Goal: Task Accomplishment & Management: Manage account settings

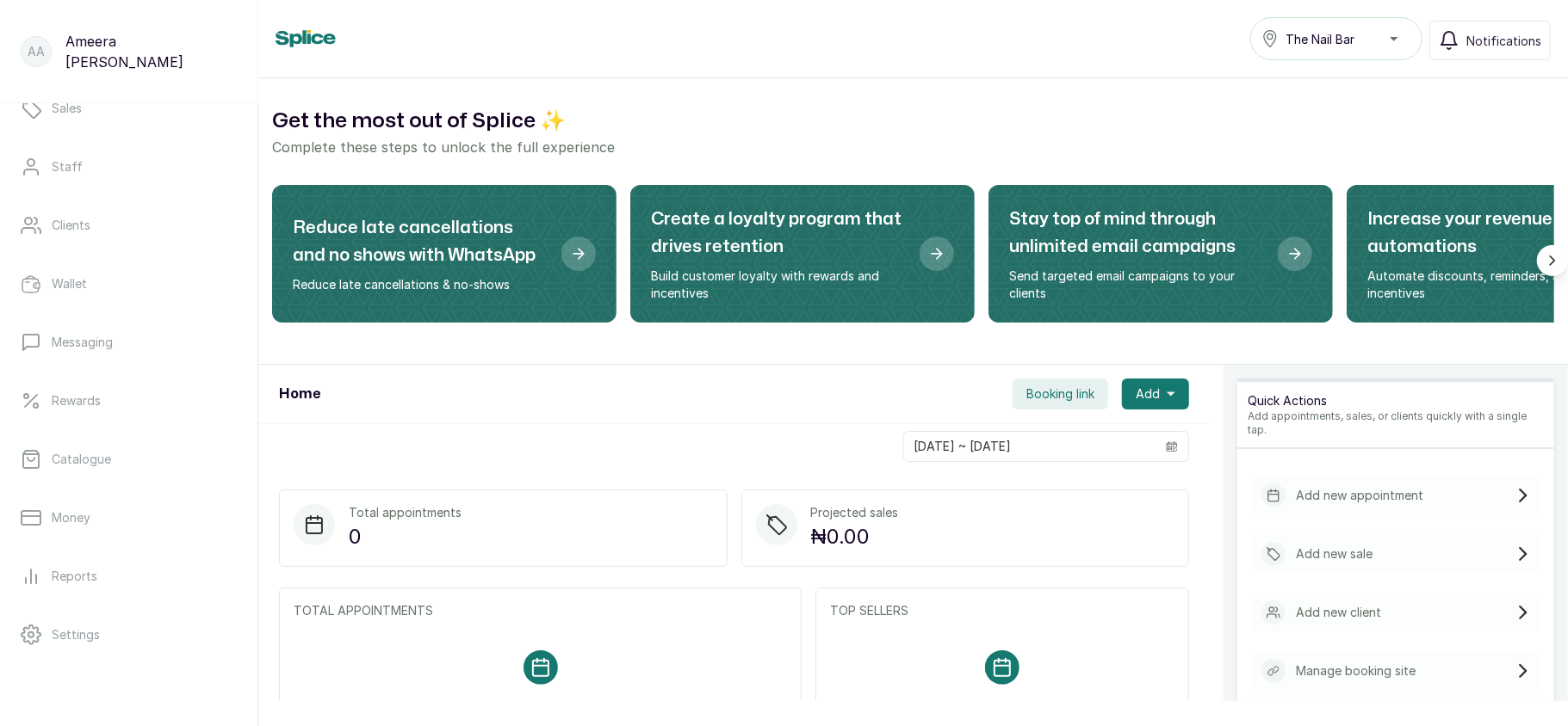
scroll to position [249, 0]
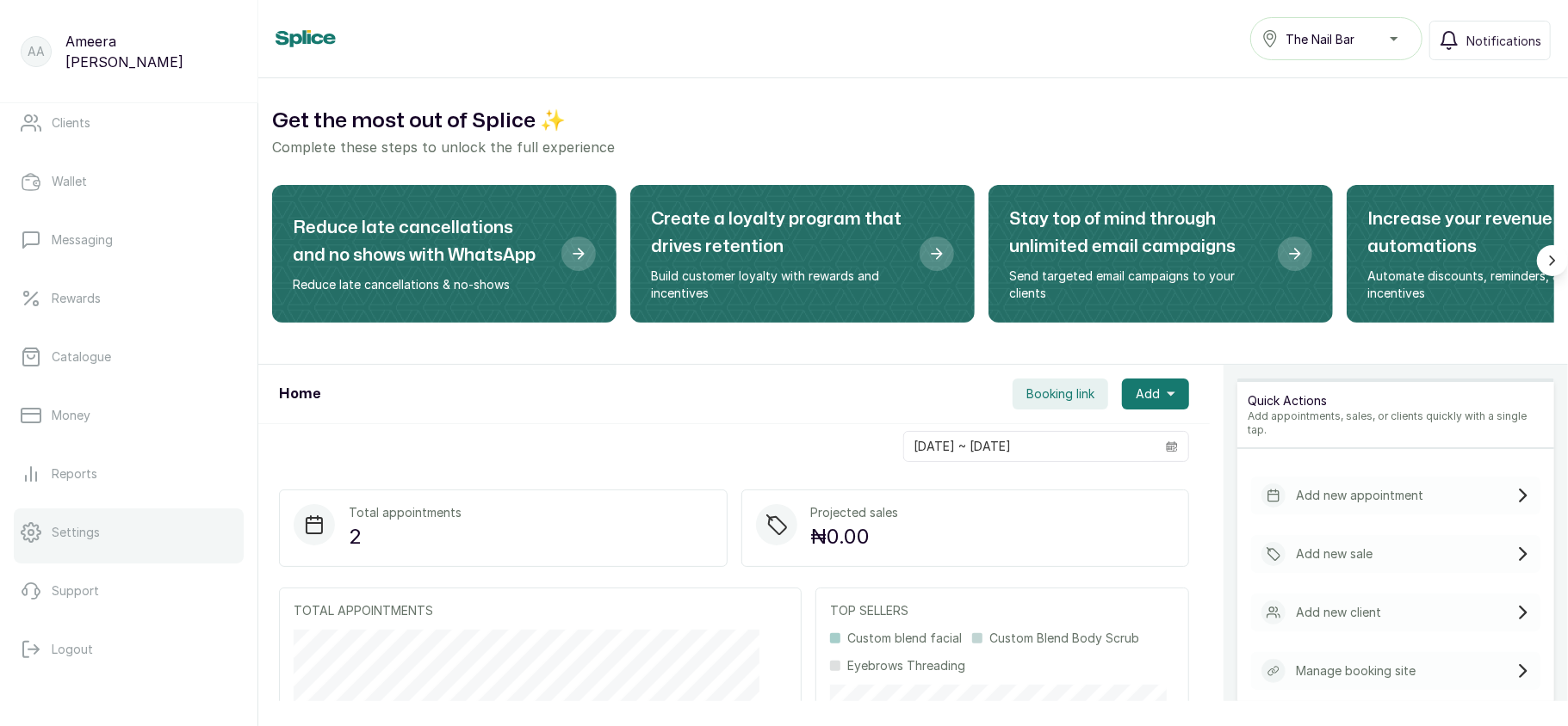
click at [88, 537] on p "Settings" at bounding box center [76, 533] width 48 height 18
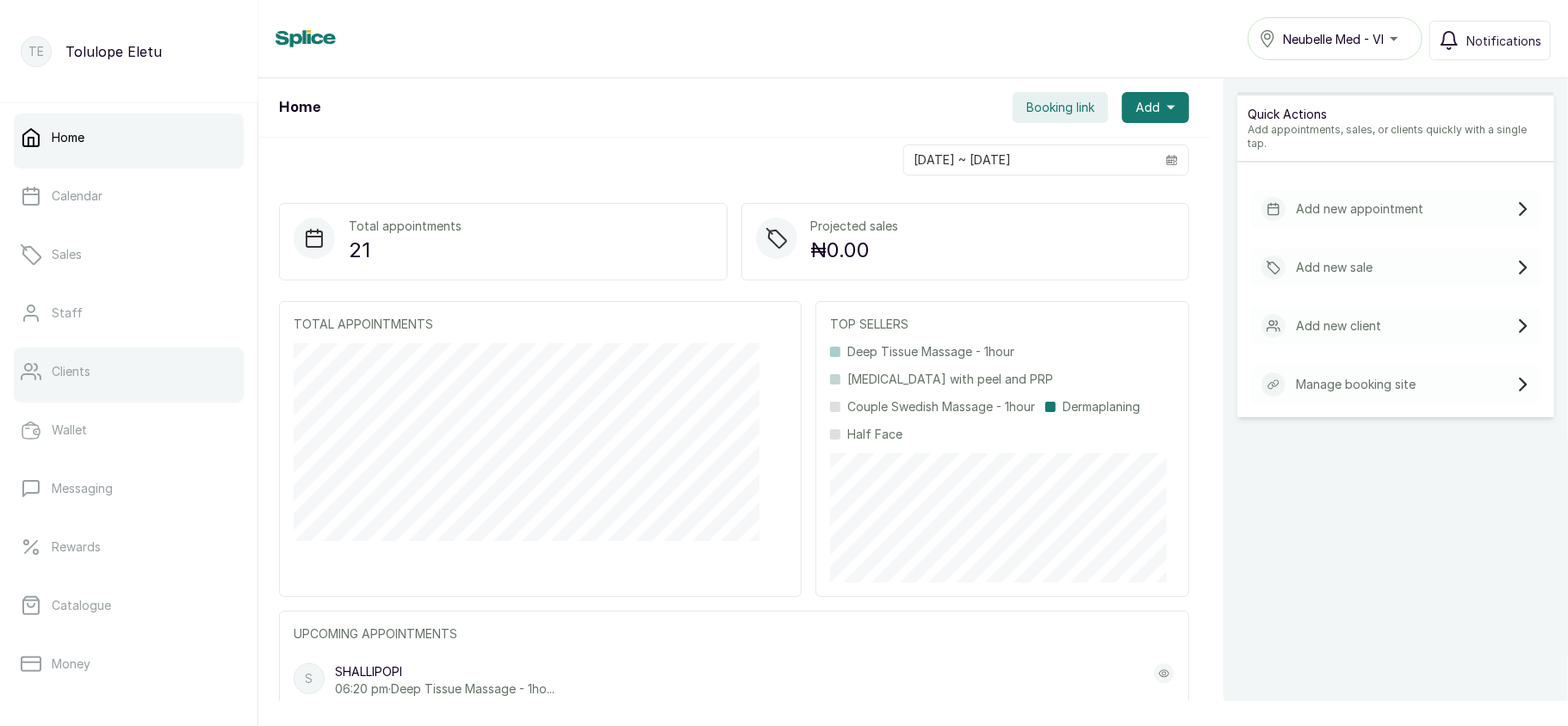
click at [112, 373] on link "Clients" at bounding box center [128, 371] width 230 height 48
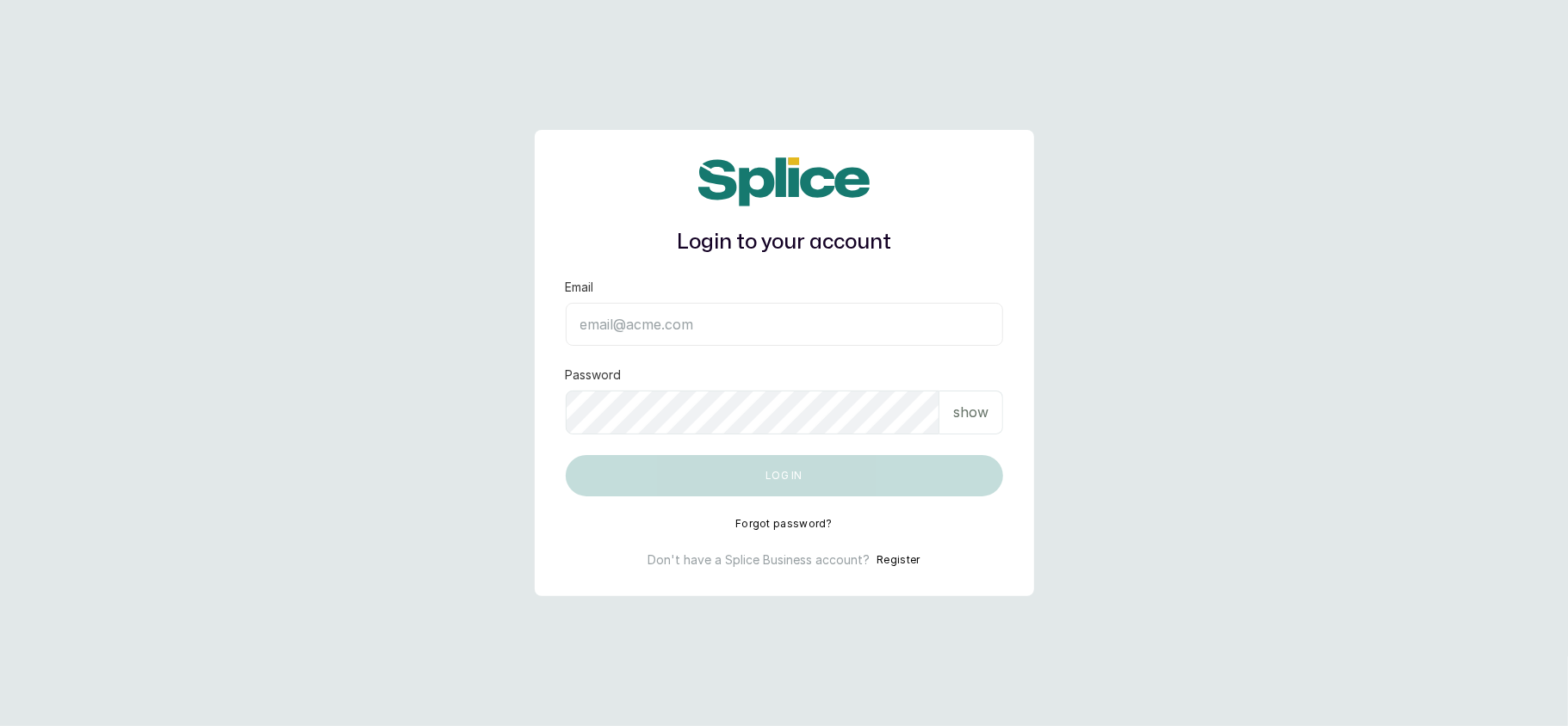
click at [671, 333] on input "Email" at bounding box center [784, 324] width 437 height 43
type input "[EMAIL_ADDRESS][DOMAIN_NAME]"
click at [972, 410] on p "show" at bounding box center [971, 412] width 35 height 20
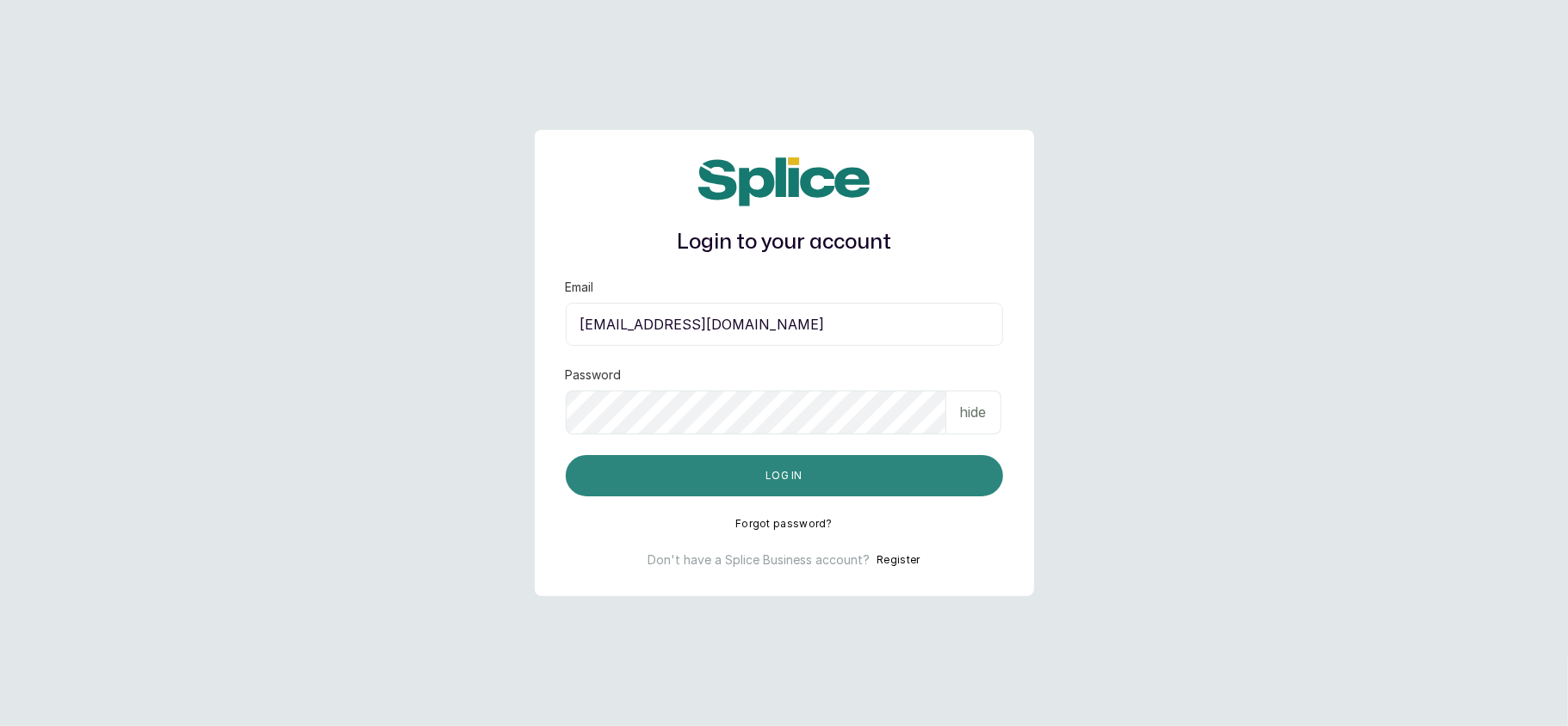
click at [853, 469] on button "Log in" at bounding box center [784, 475] width 437 height 41
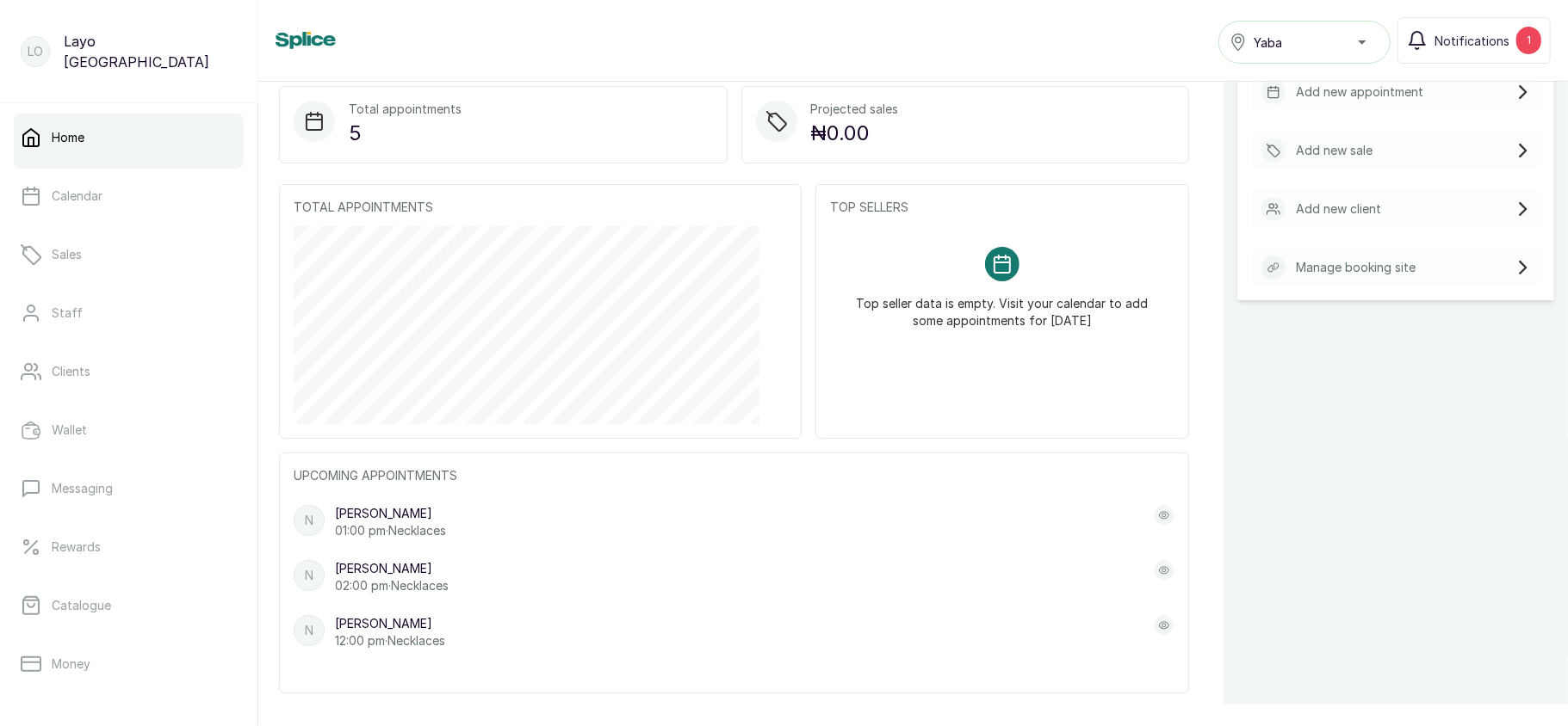
scroll to position [118, 0]
click at [1153, 521] on rect at bounding box center [1162, 517] width 19 height 19
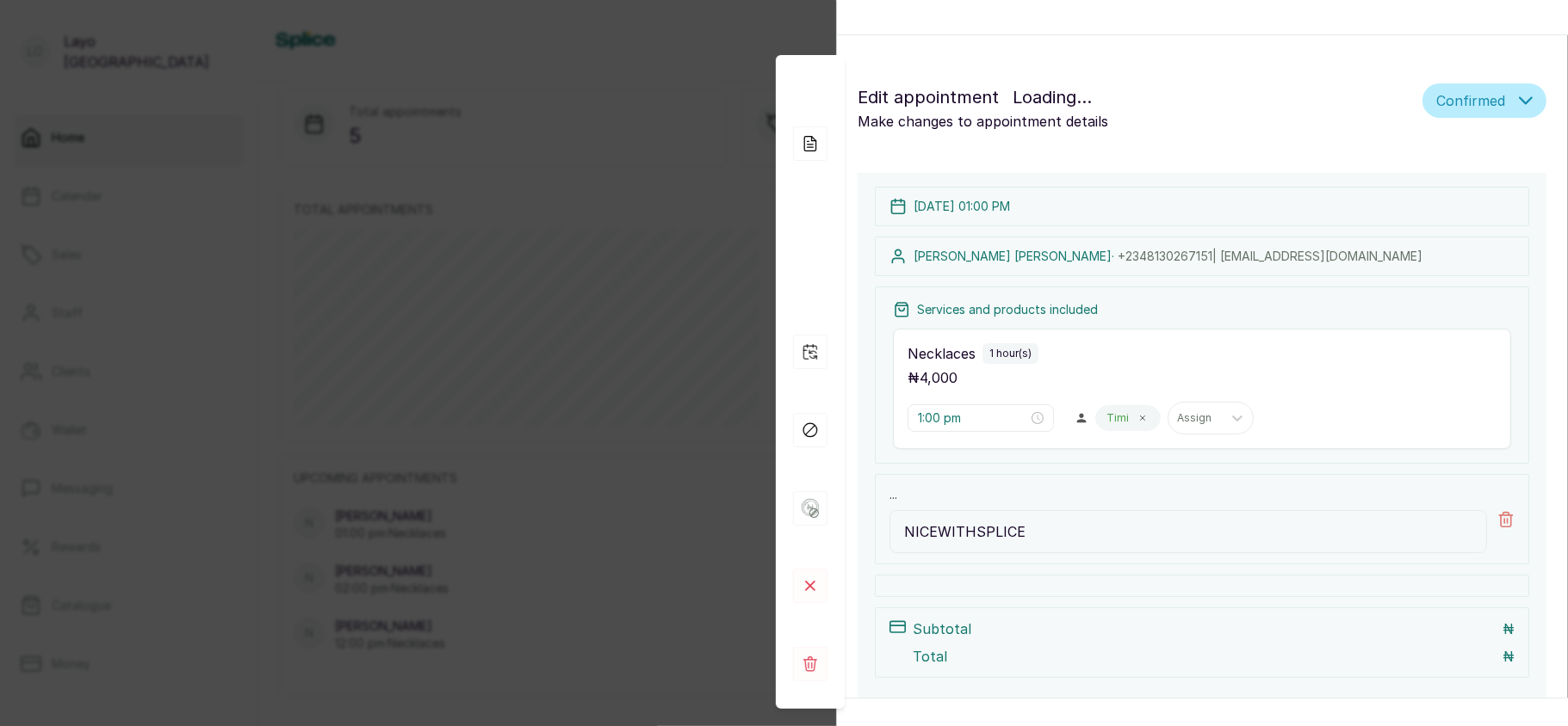
click at [614, 421] on div "Appointment Details Edit appointment Loading... Make changes to appointment det…" at bounding box center [784, 363] width 1568 height 726
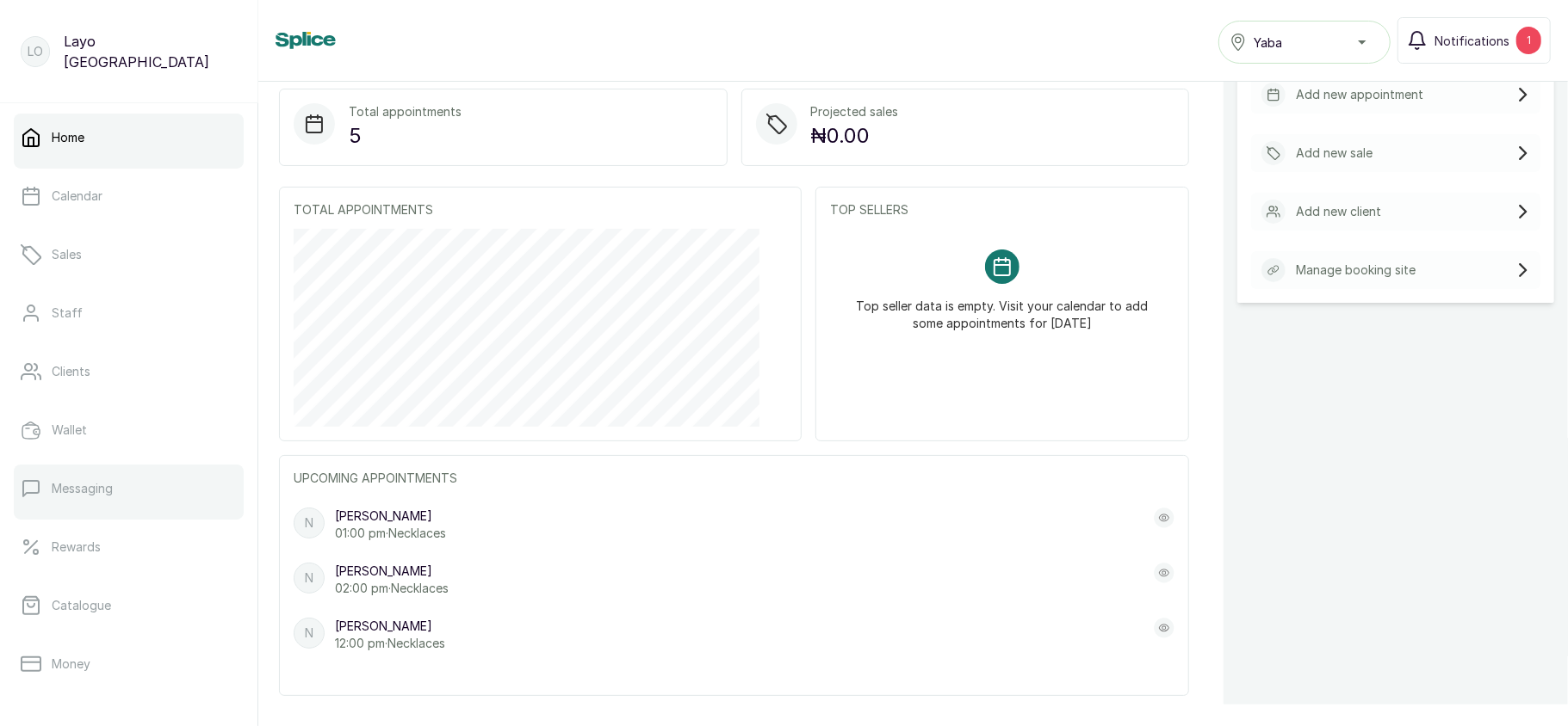
scroll to position [249, 0]
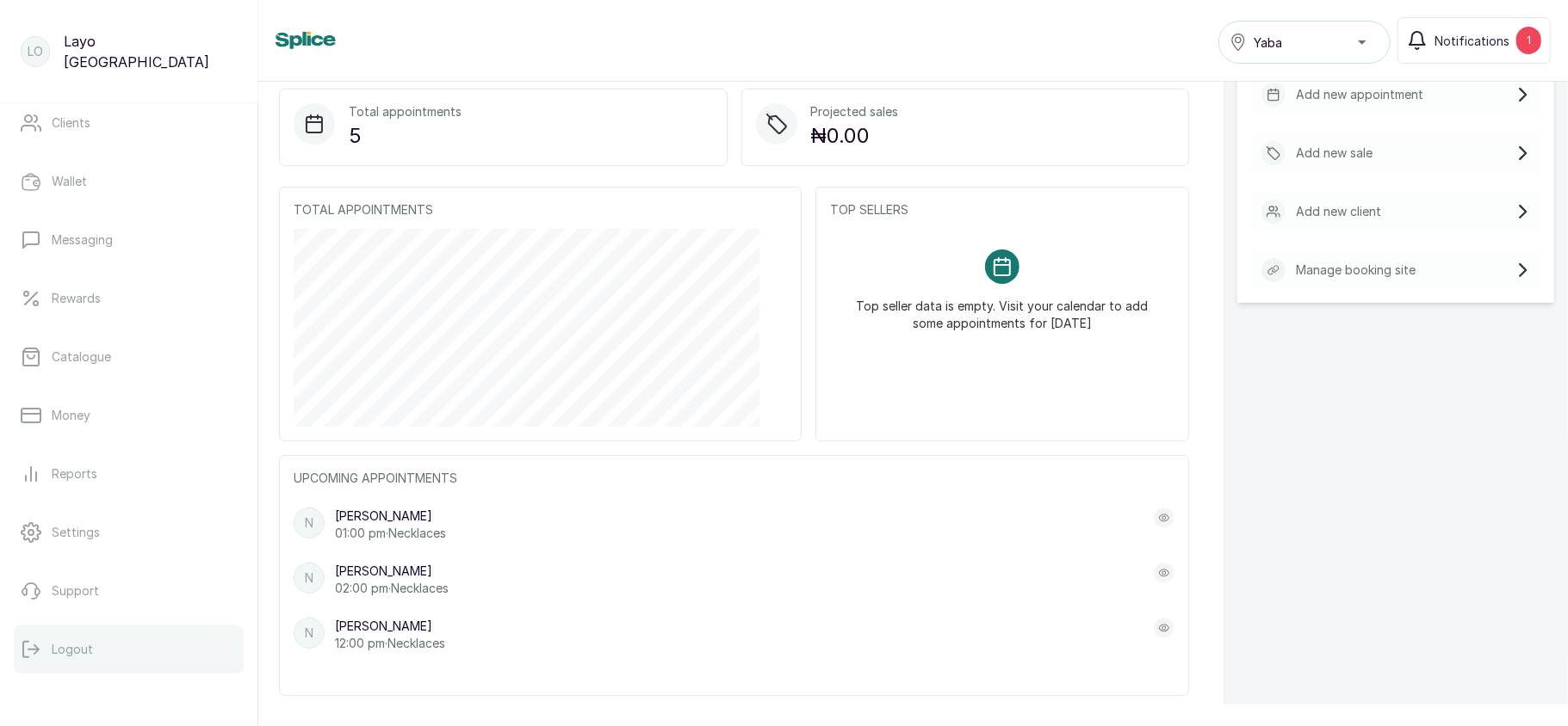
click at [91, 652] on button "Logout" at bounding box center [128, 650] width 230 height 48
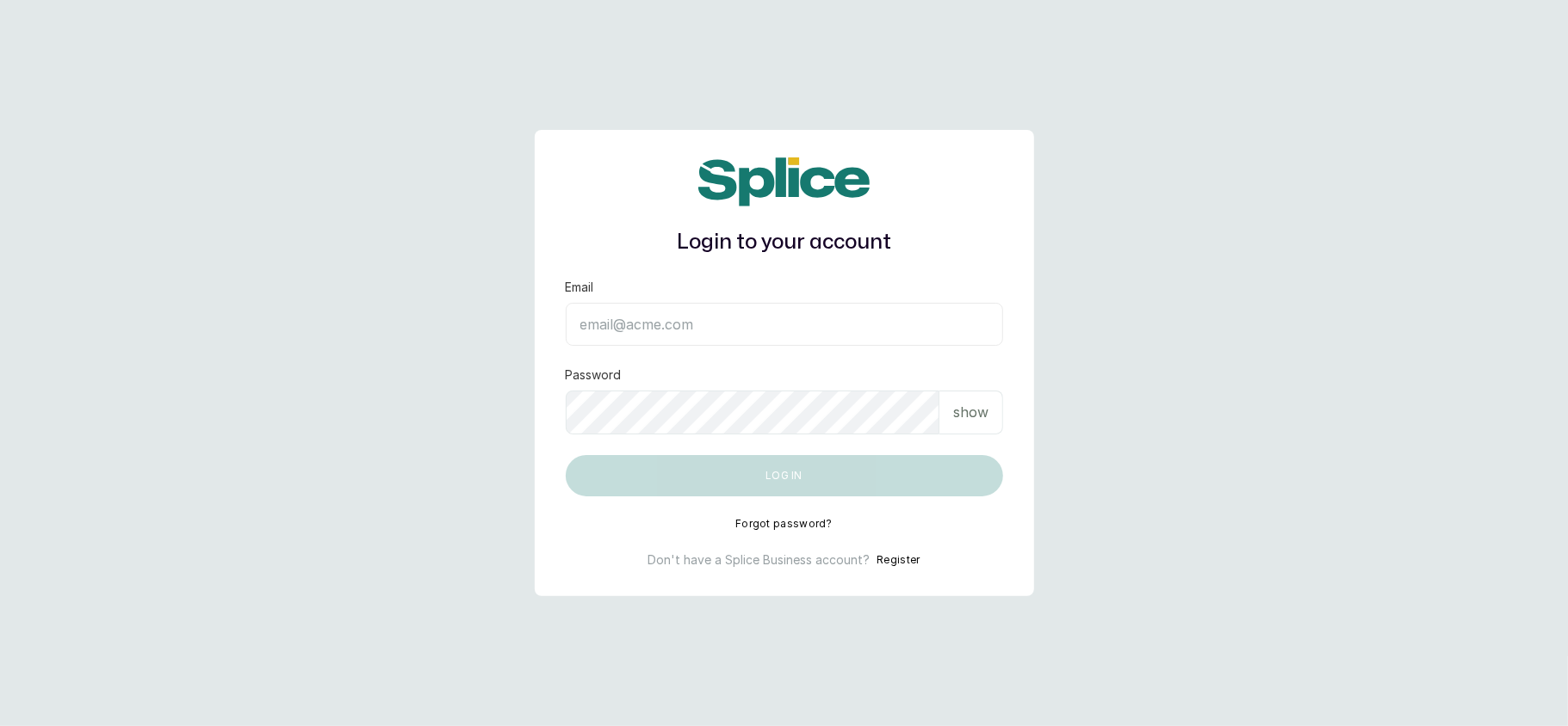
click at [662, 325] on input "Email" at bounding box center [784, 324] width 437 height 43
type input "layo@withsplice.com"
click at [970, 411] on p "show" at bounding box center [971, 412] width 35 height 20
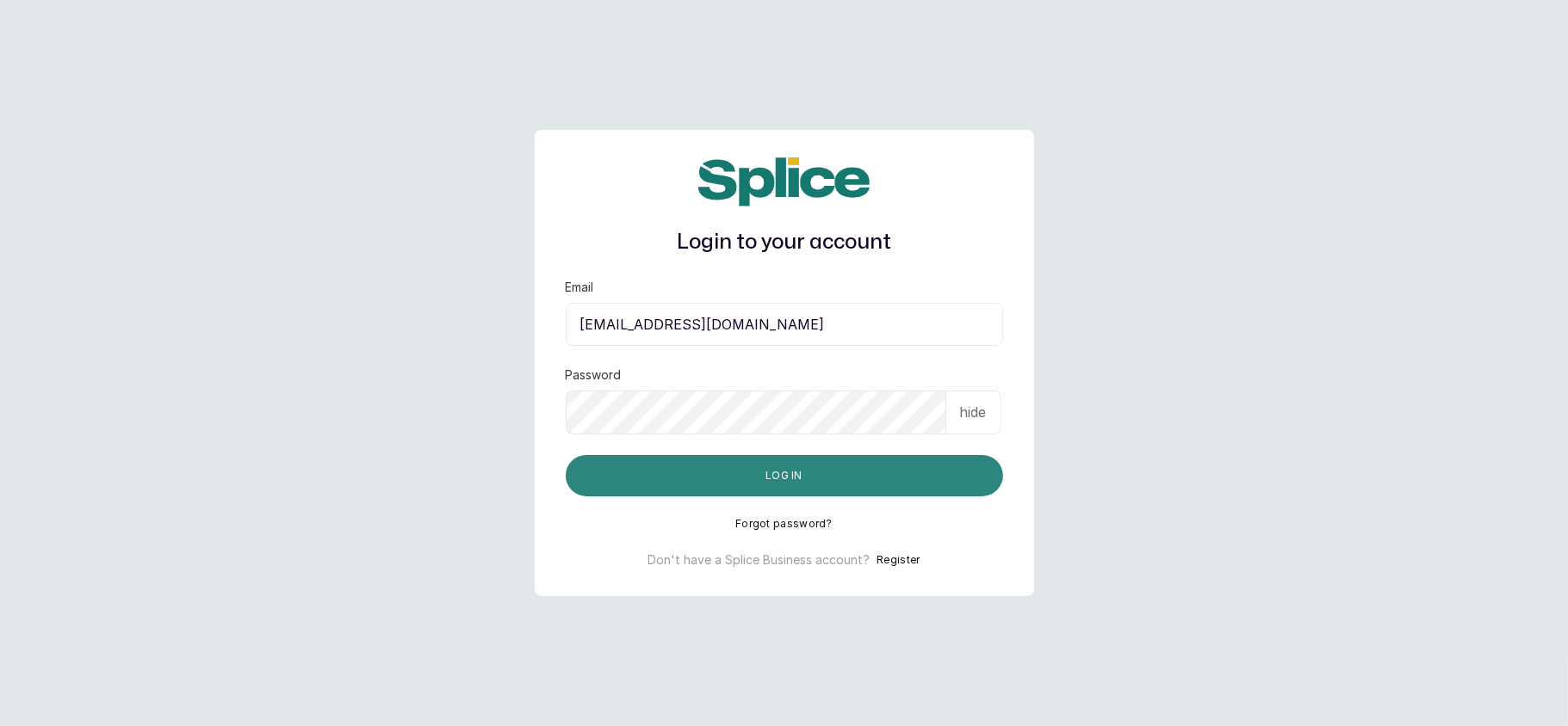
click at [878, 475] on button "Log in" at bounding box center [784, 475] width 437 height 41
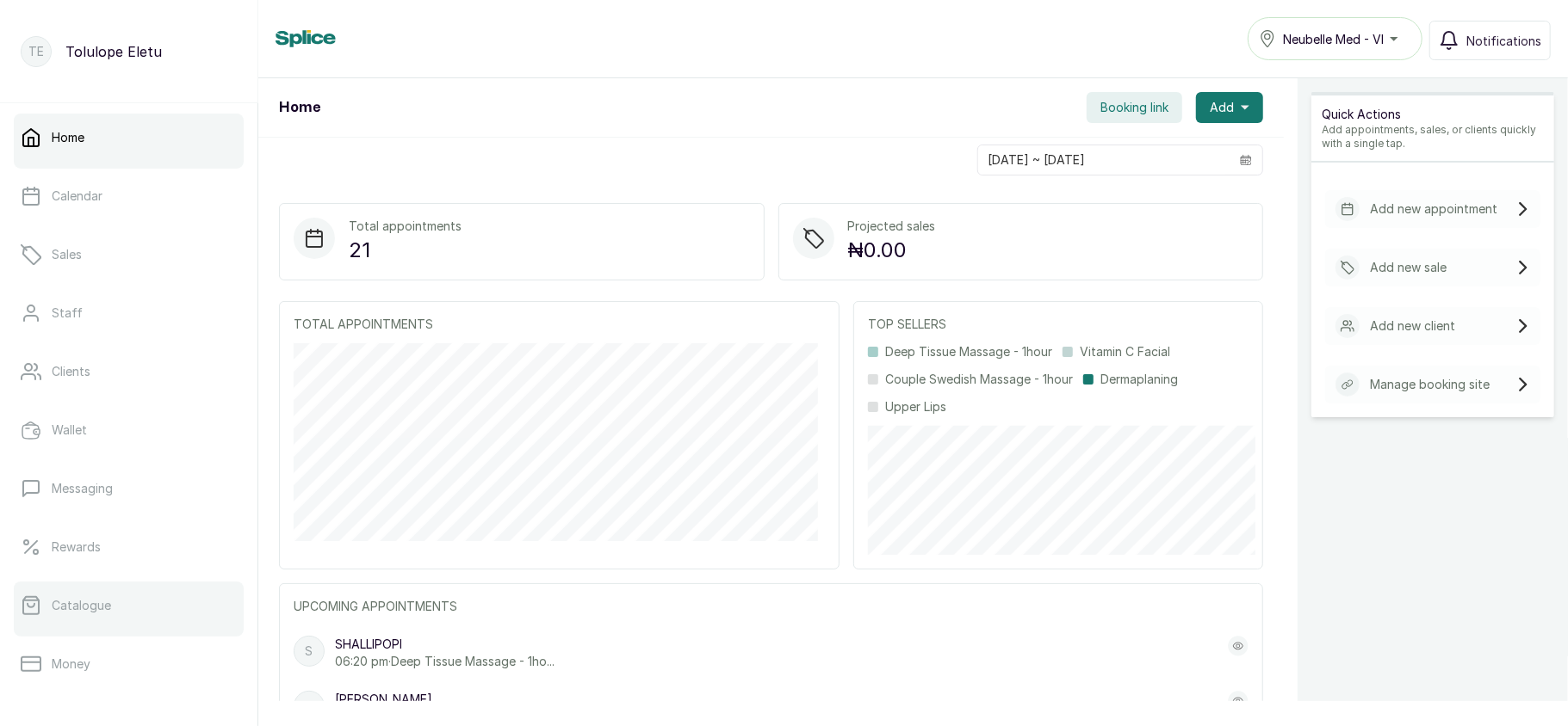
click at [137, 603] on link "Catalogue" at bounding box center [128, 605] width 230 height 48
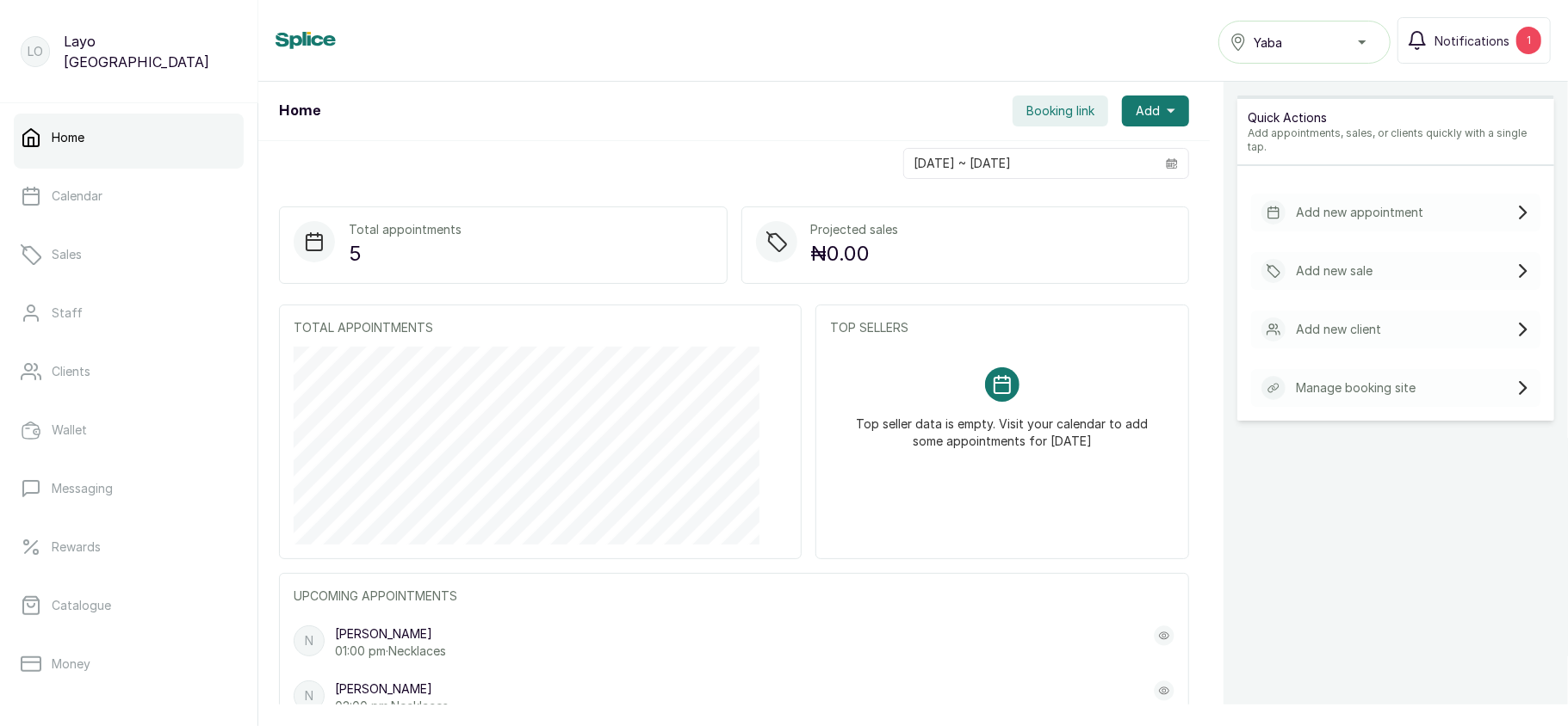
click at [1372, 38] on div "Yaba" at bounding box center [1304, 42] width 150 height 20
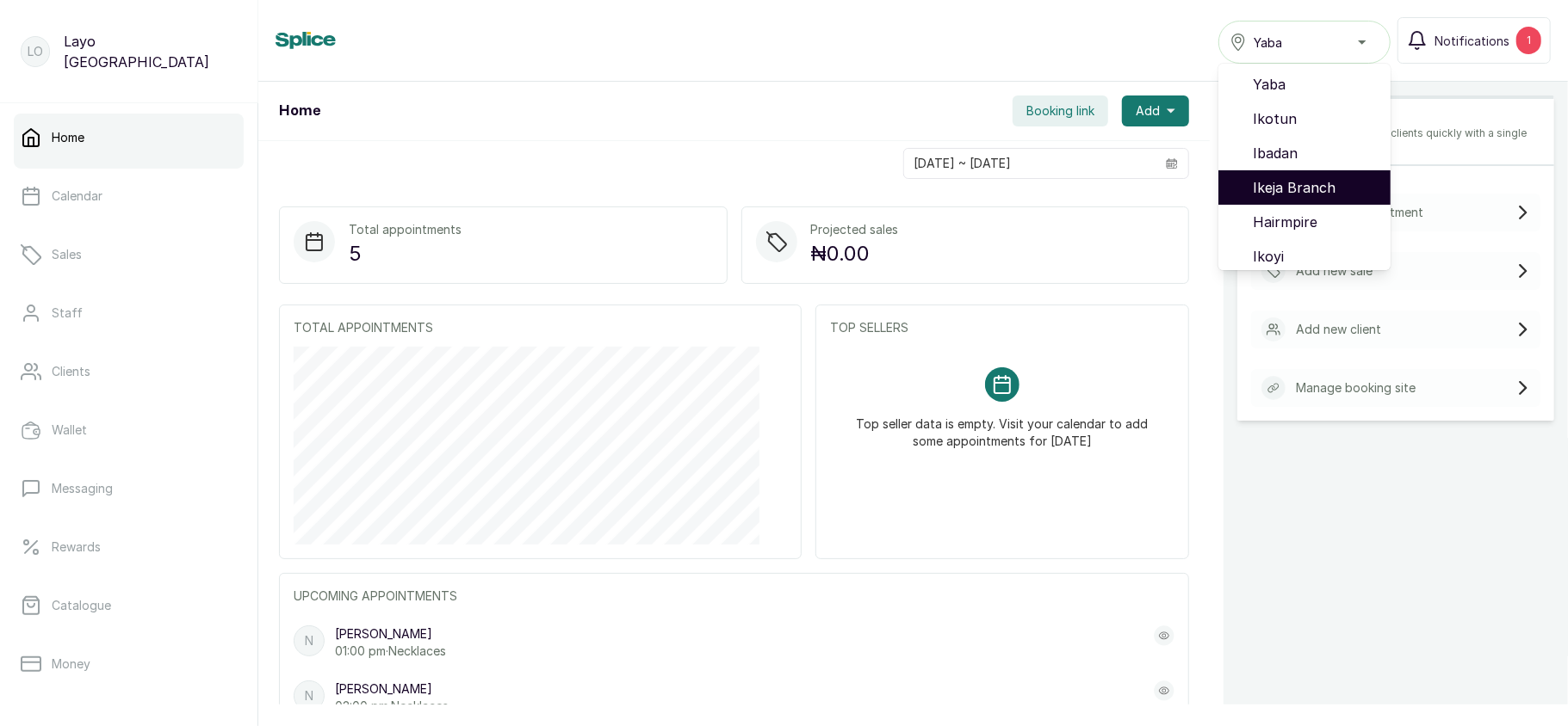
scroll to position [111, 0]
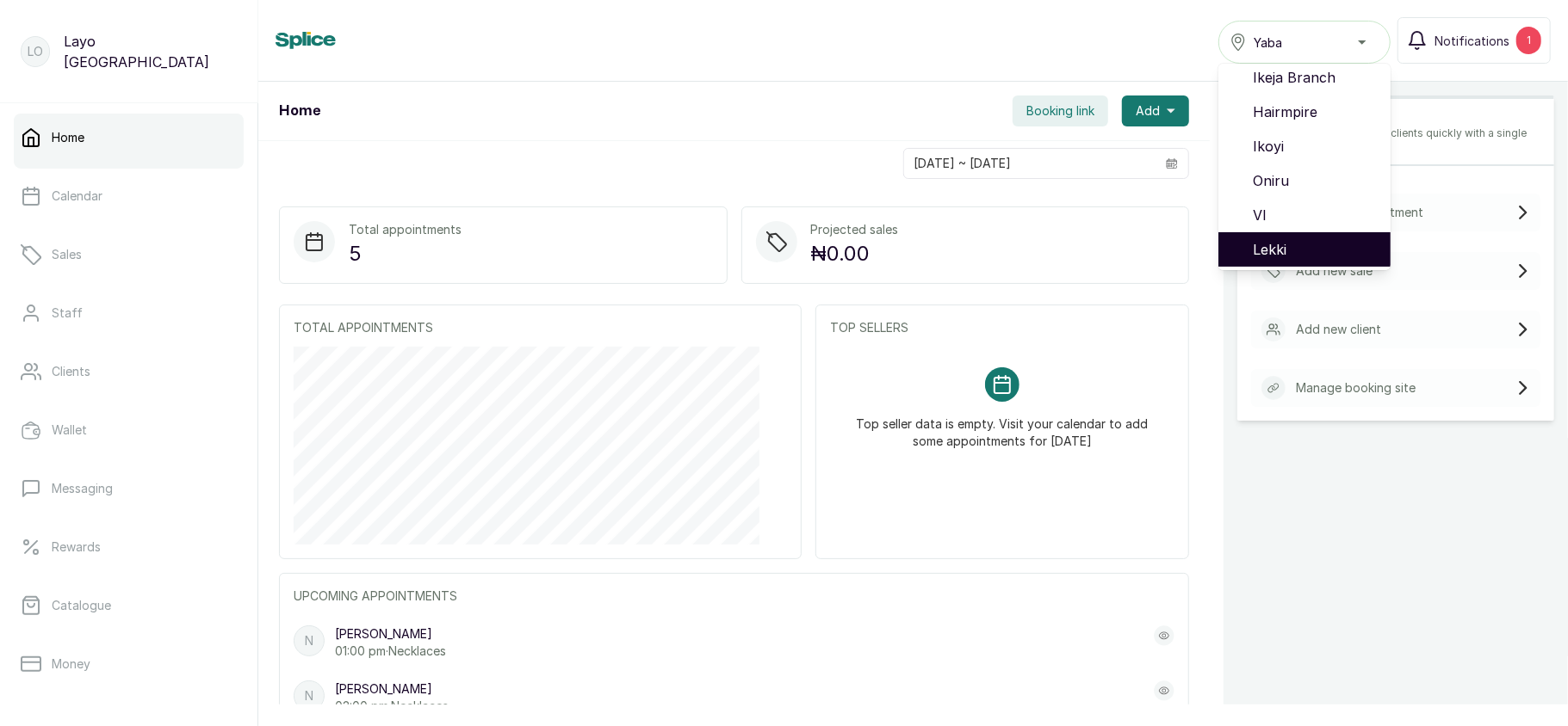
click at [1269, 256] on span "Lekki" at bounding box center [1315, 250] width 124 height 20
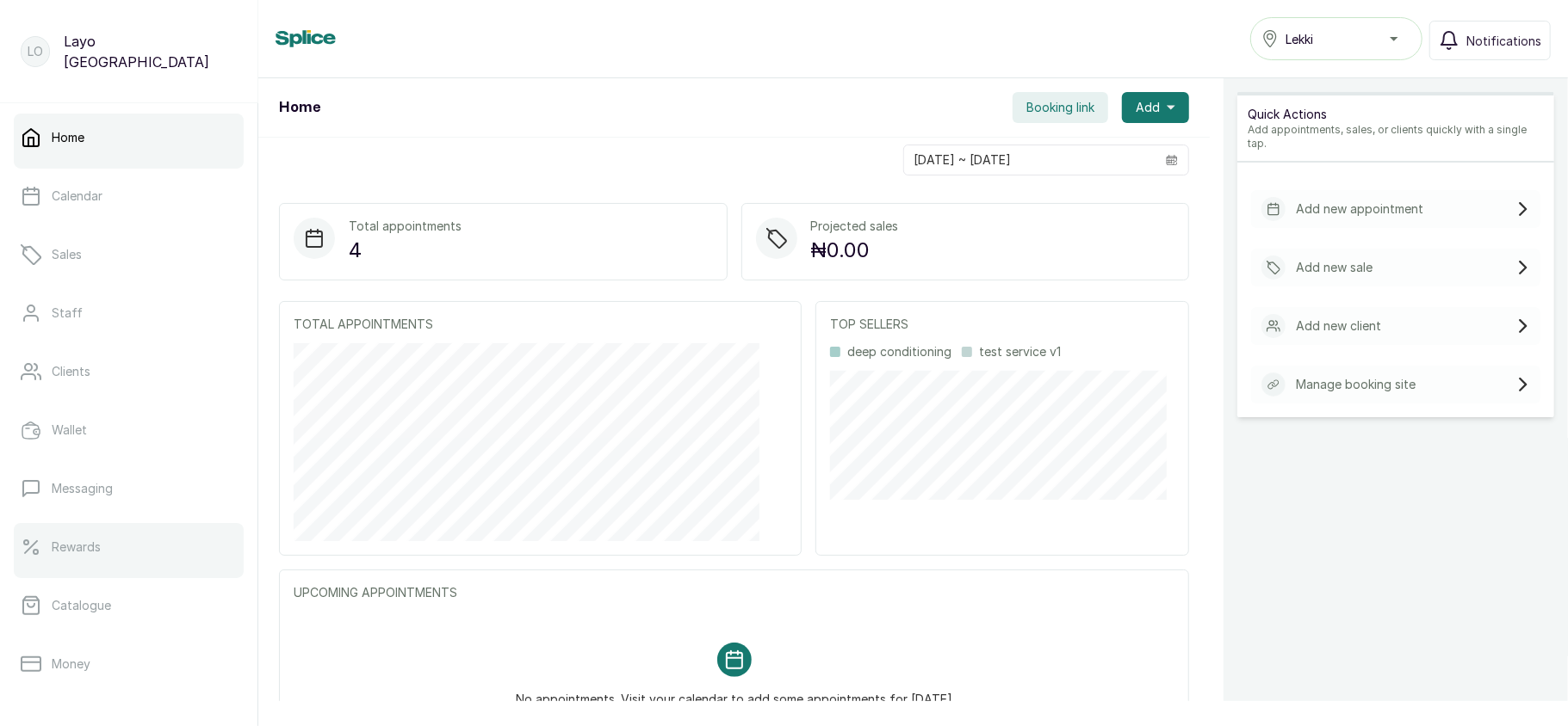
scroll to position [249, 0]
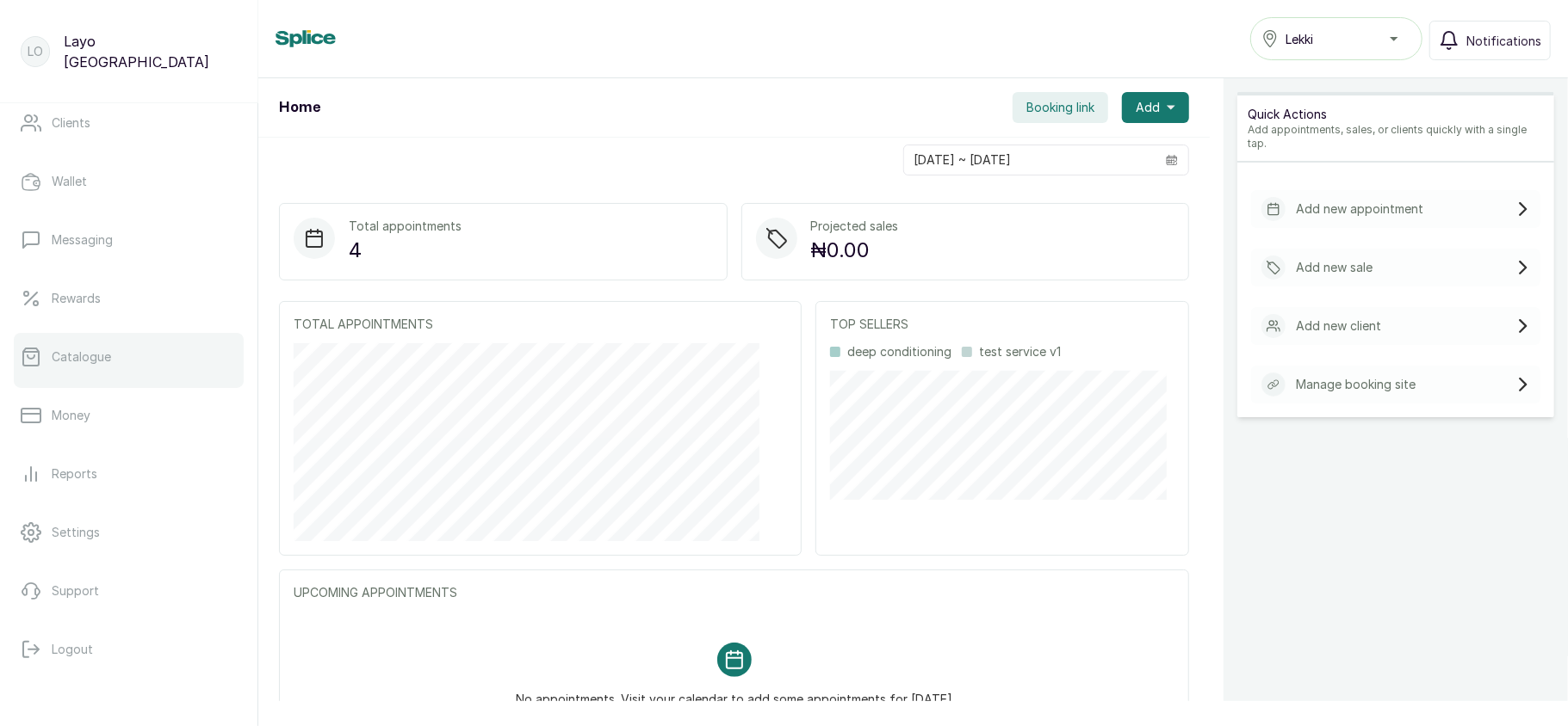
click at [79, 363] on p "Catalogue" at bounding box center [81, 357] width 59 height 18
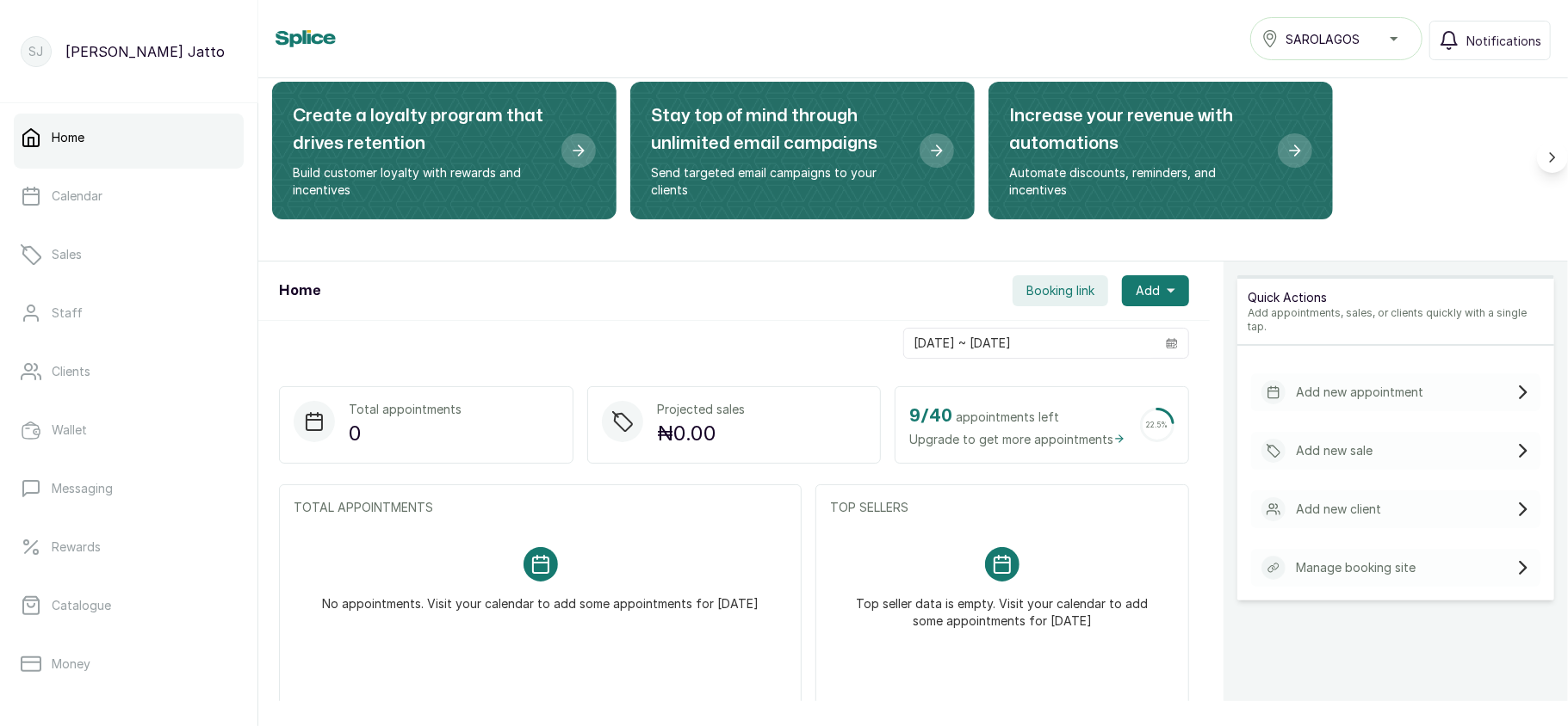
scroll to position [104, 0]
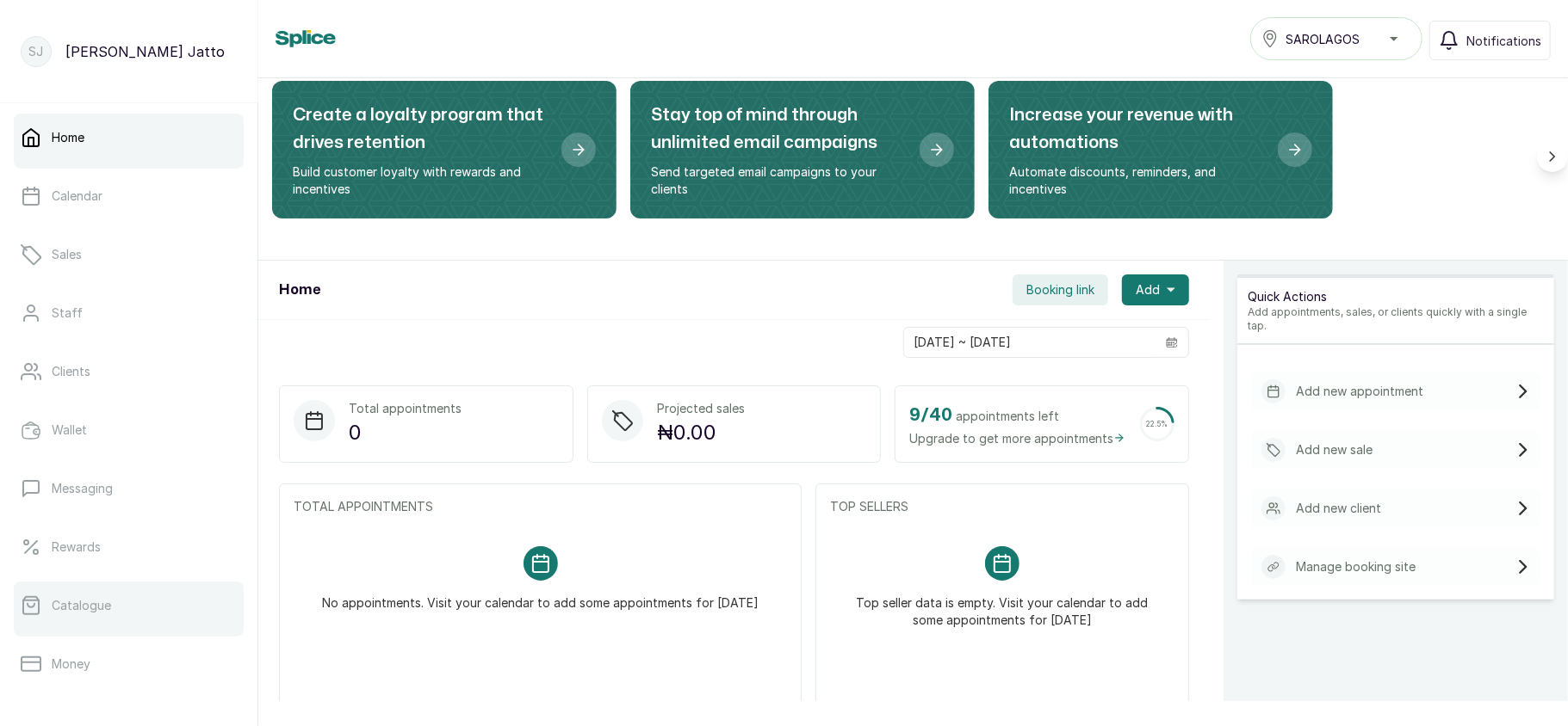
click at [100, 615] on link "Catalogue" at bounding box center [128, 605] width 230 height 48
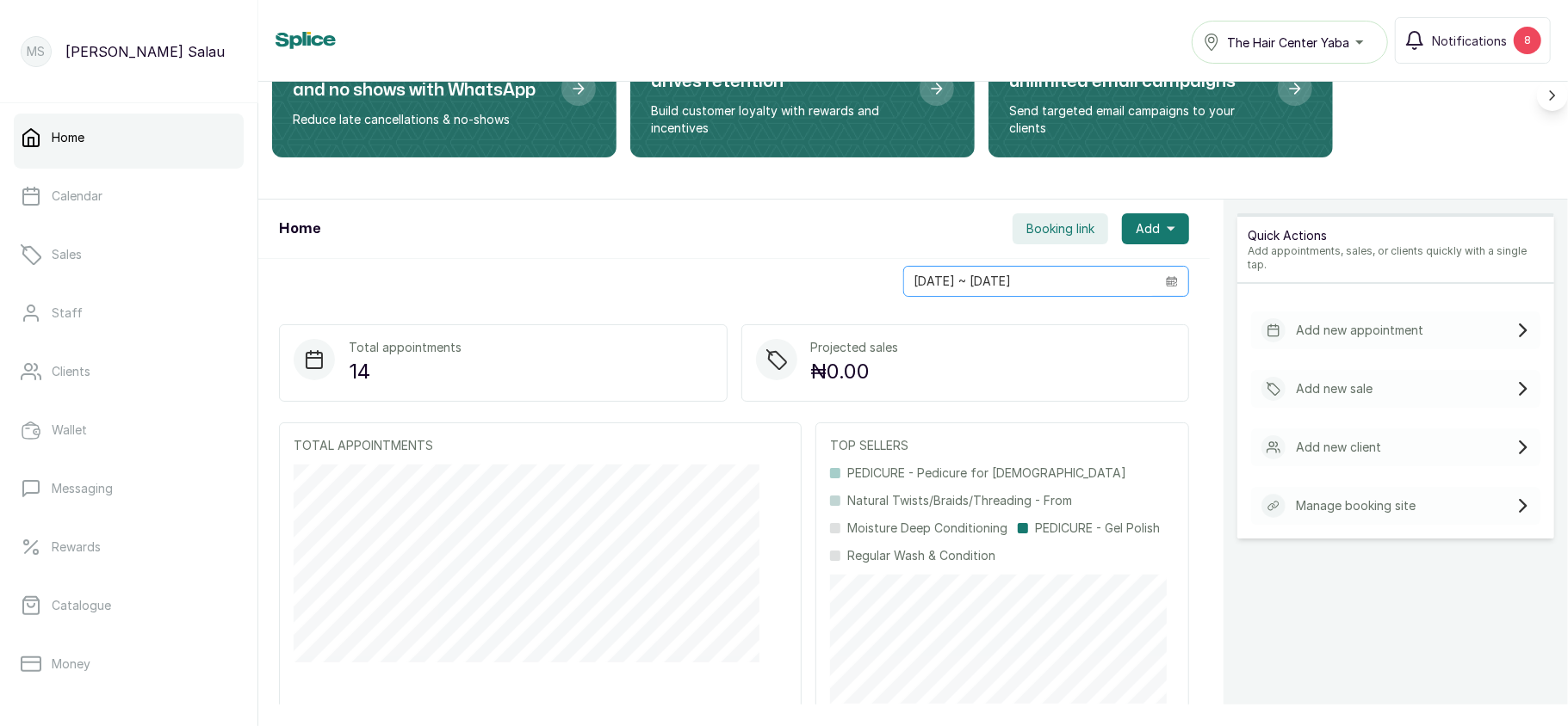
scroll to position [156, 0]
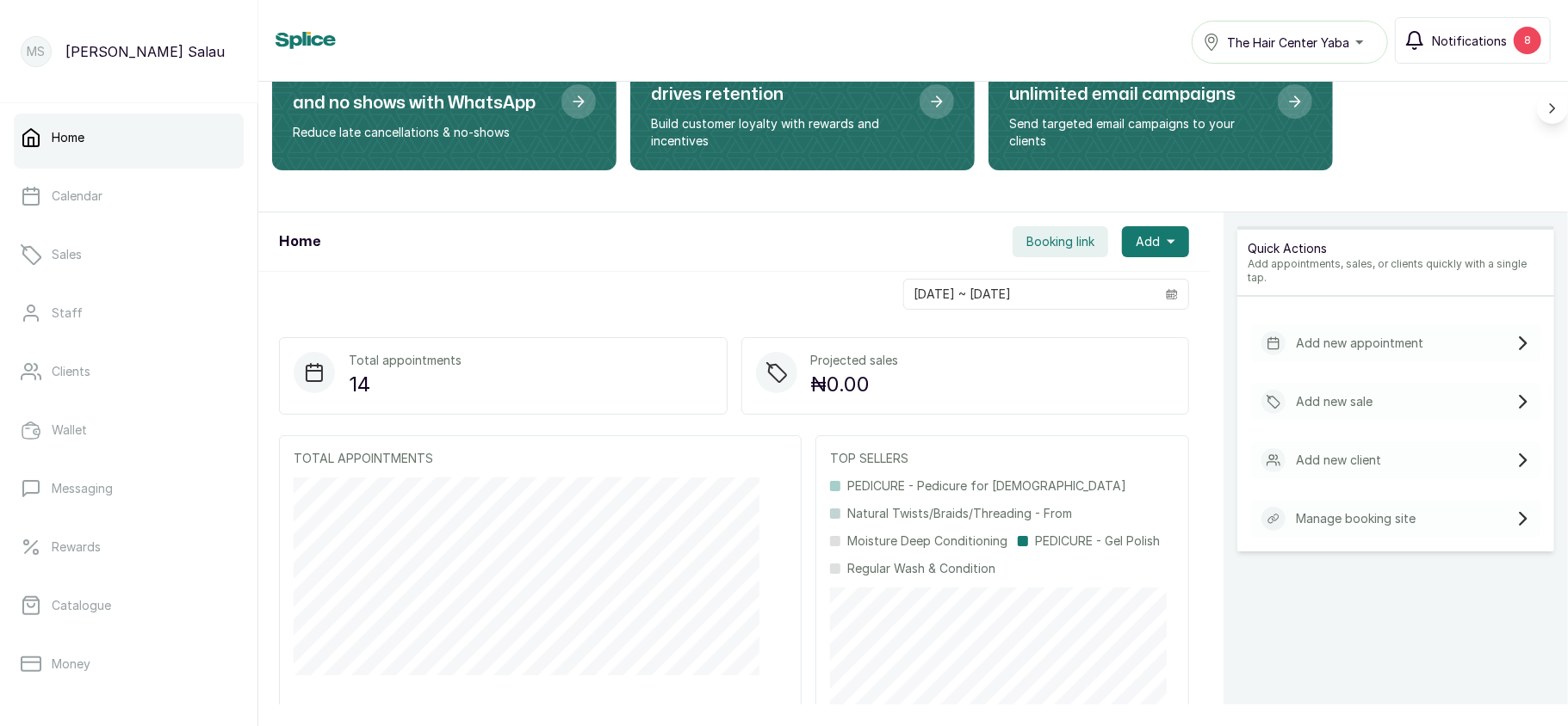
click at [1491, 46] on span "Notifications" at bounding box center [1468, 41] width 75 height 18
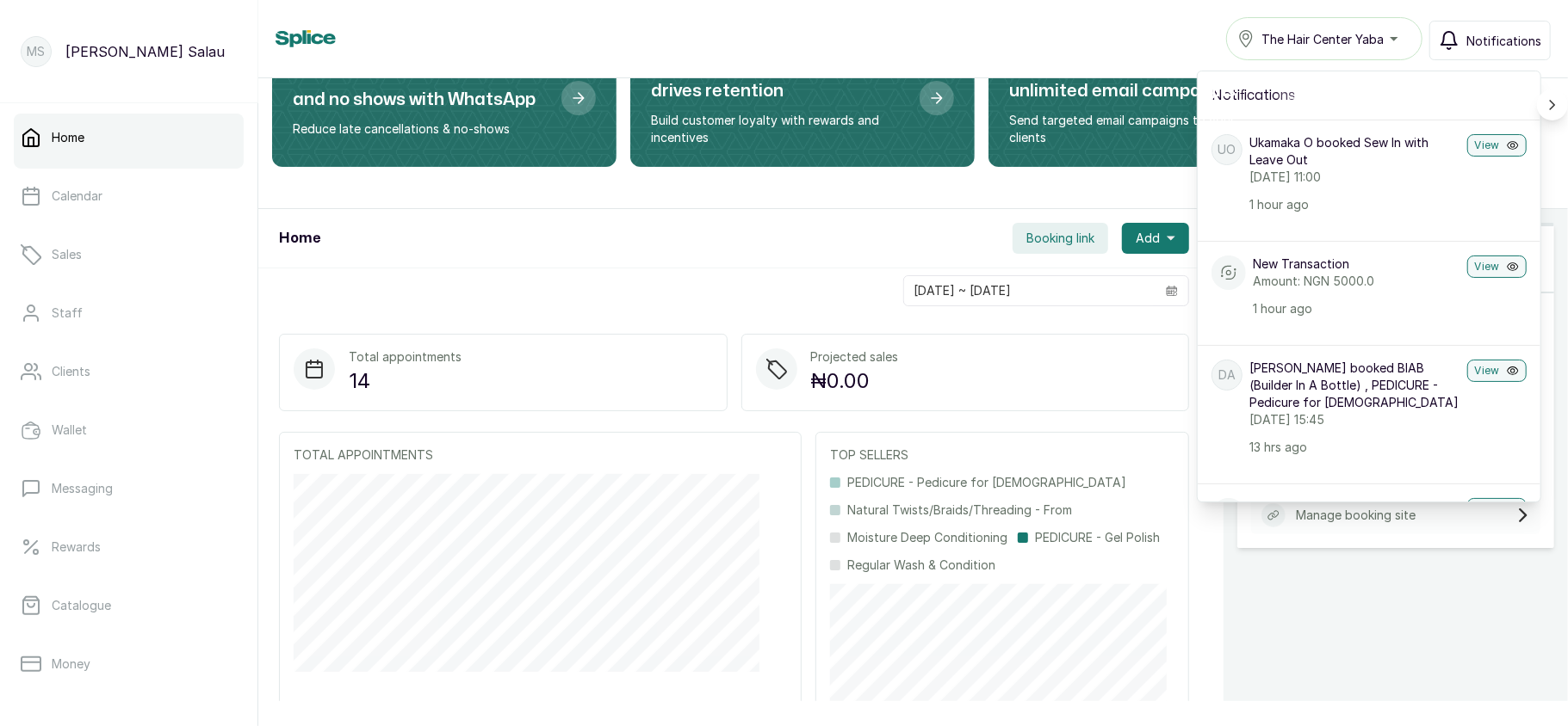
click at [1491, 46] on span "Notifications" at bounding box center [1503, 41] width 75 height 18
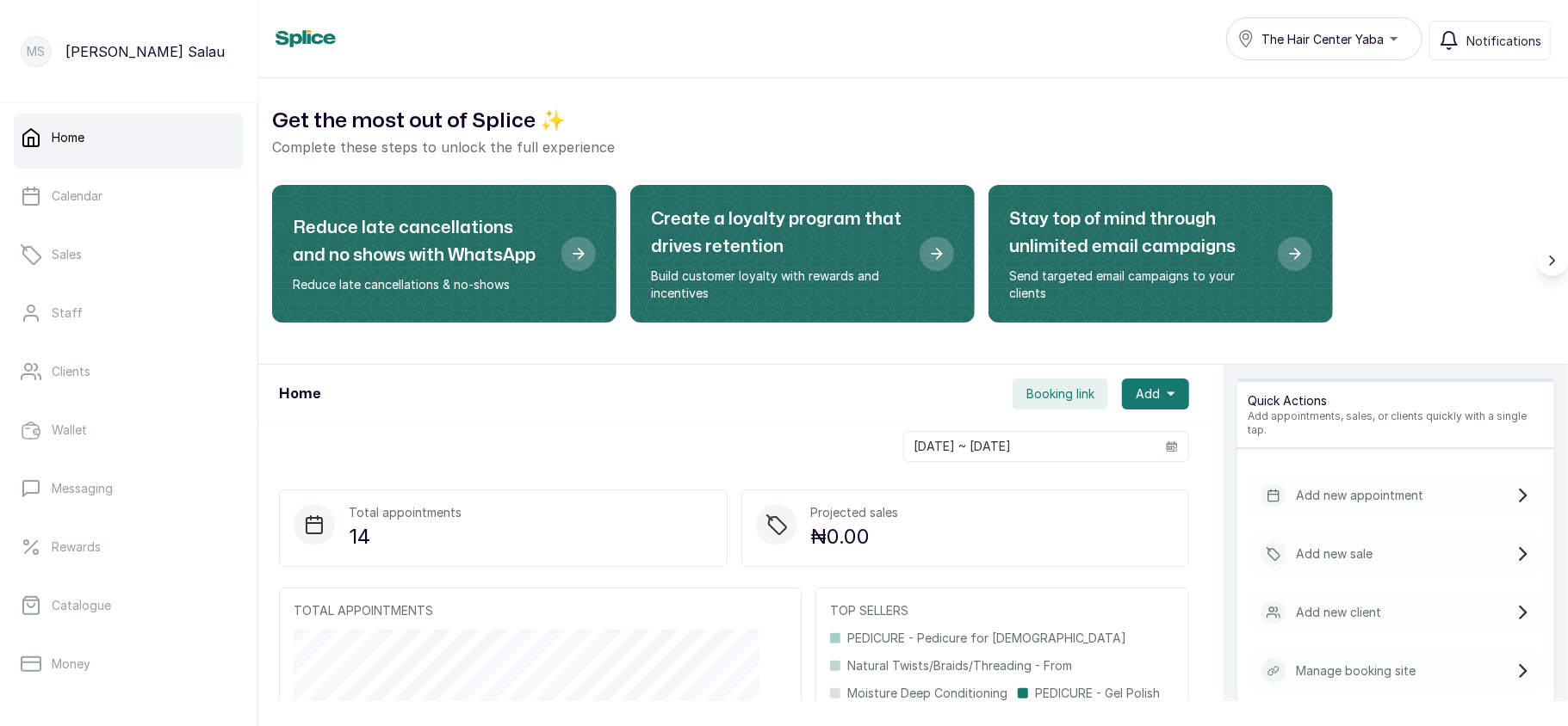
scroll to position [249, 0]
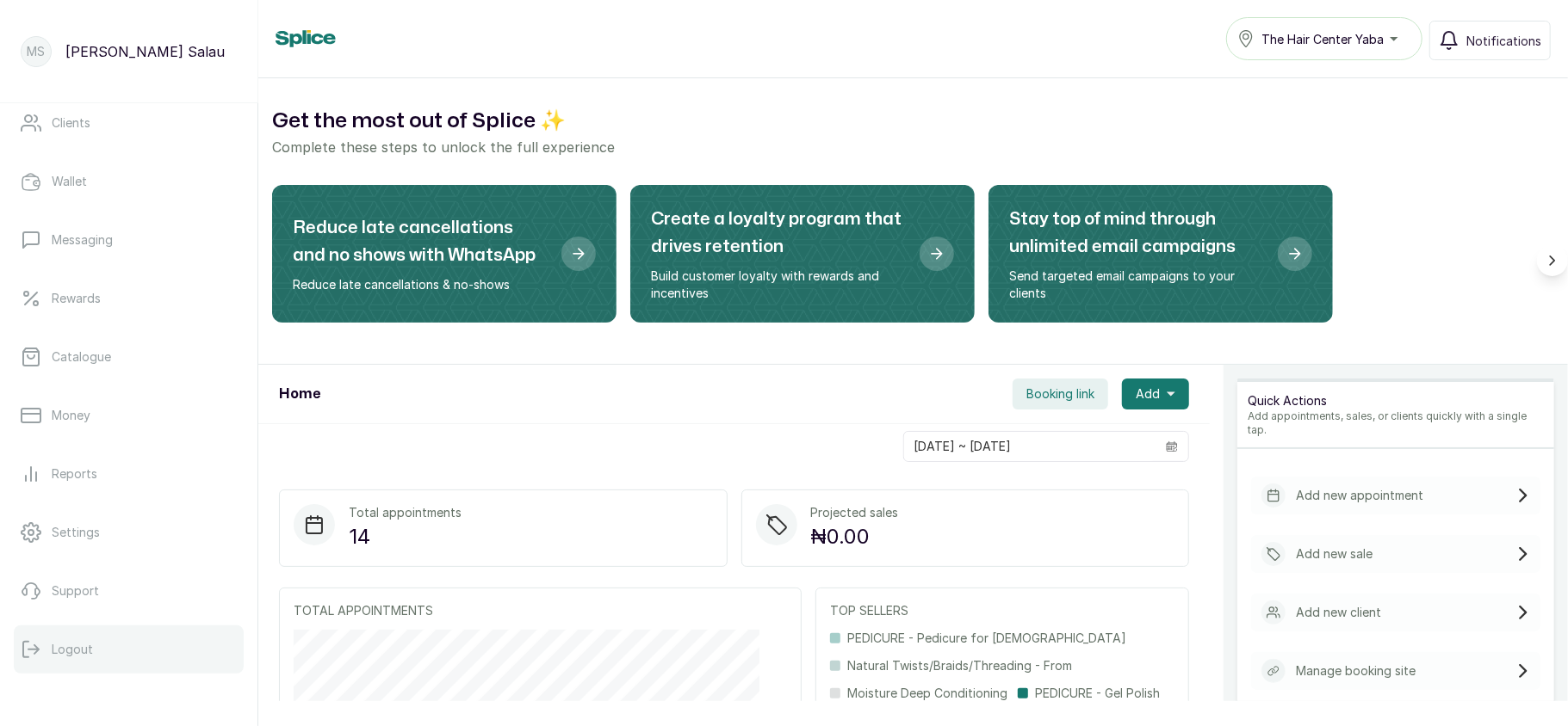
click at [98, 635] on button "Logout" at bounding box center [128, 650] width 230 height 48
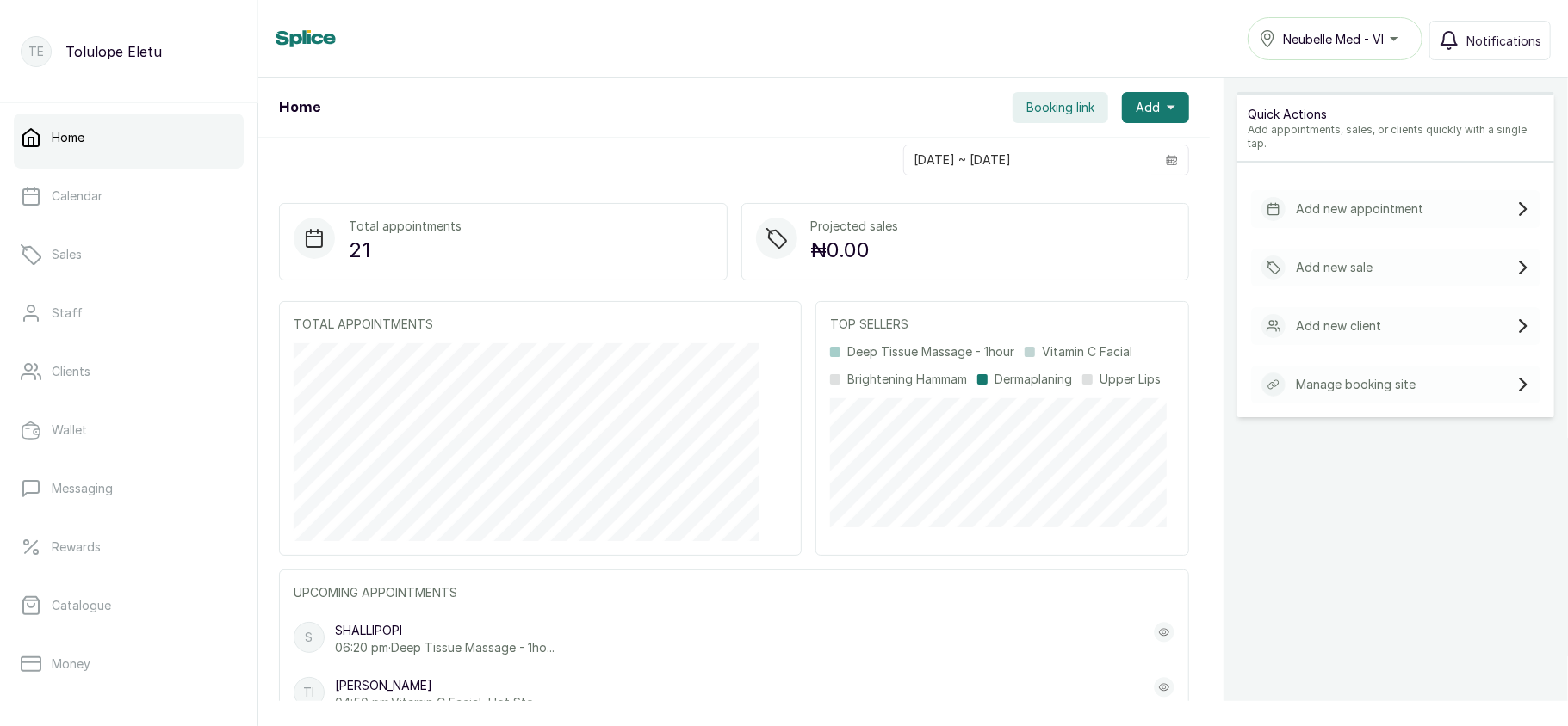
click at [1340, 36] on span "Neubelle Med - VI" at bounding box center [1333, 40] width 100 height 18
click at [105, 375] on link "Clients" at bounding box center [128, 371] width 230 height 48
